Goal: Information Seeking & Learning: Find contact information

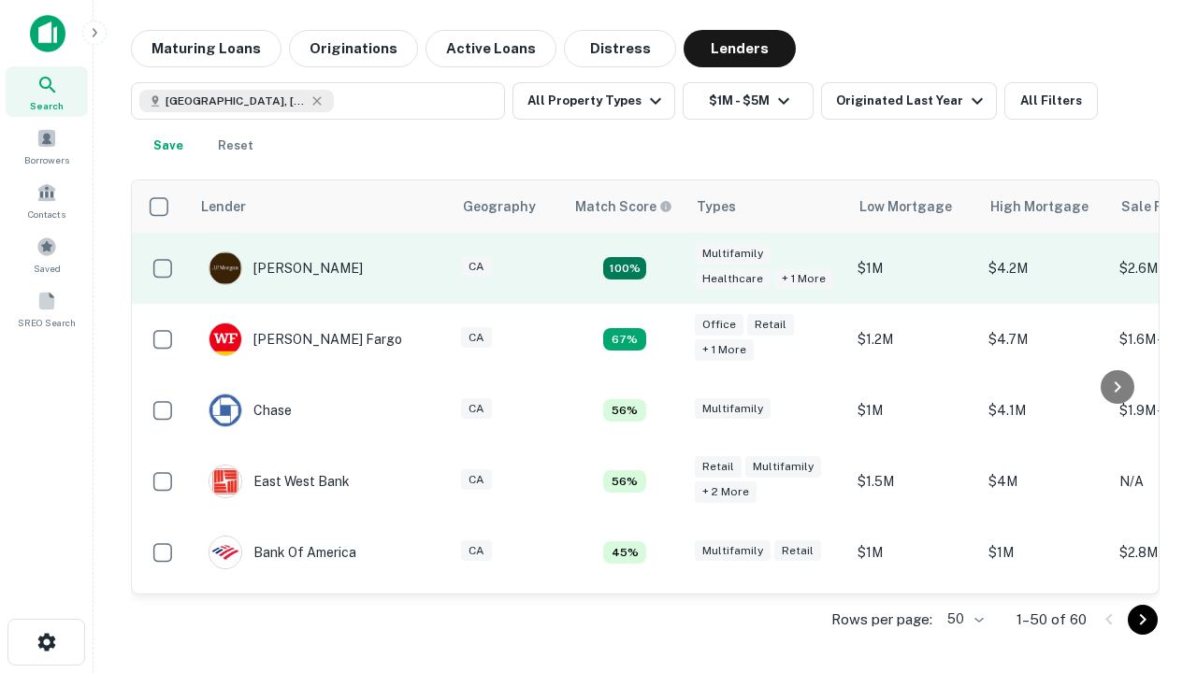
click at [664, 268] on td "100%" at bounding box center [625, 268] width 122 height 71
